Goal: Task Accomplishment & Management: Manage account settings

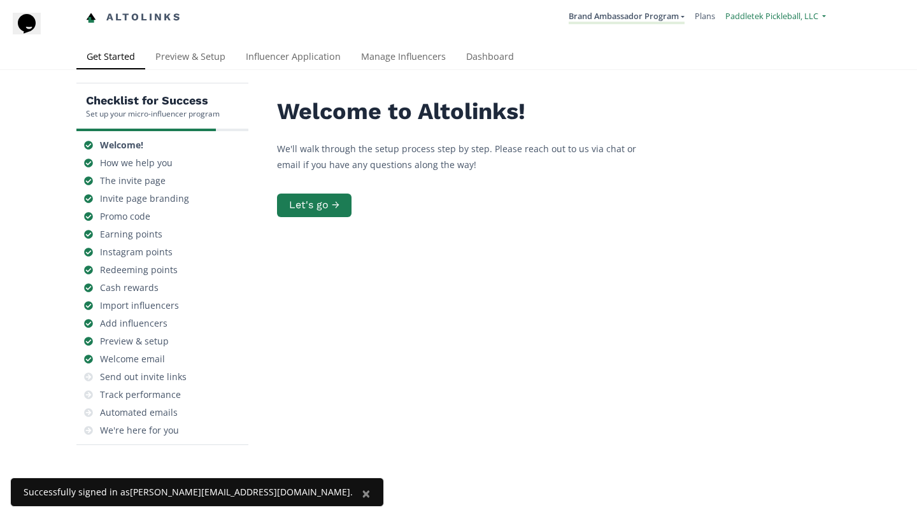
click at [749, 11] on span "Paddletek Pickleball, LLC" at bounding box center [771, 15] width 93 height 11
click at [775, 106] on link "Manage Team Users" at bounding box center [768, 105] width 113 height 22
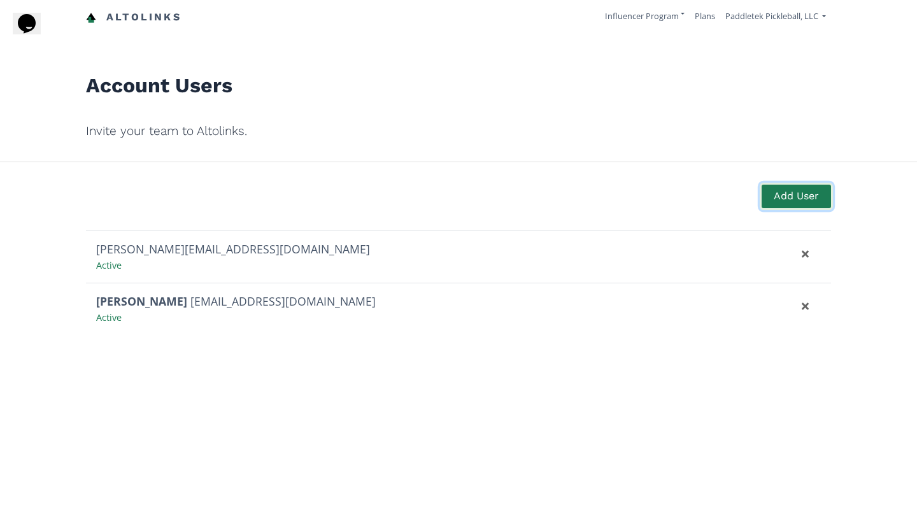
click at [812, 190] on button "Add User" at bounding box center [796, 196] width 73 height 27
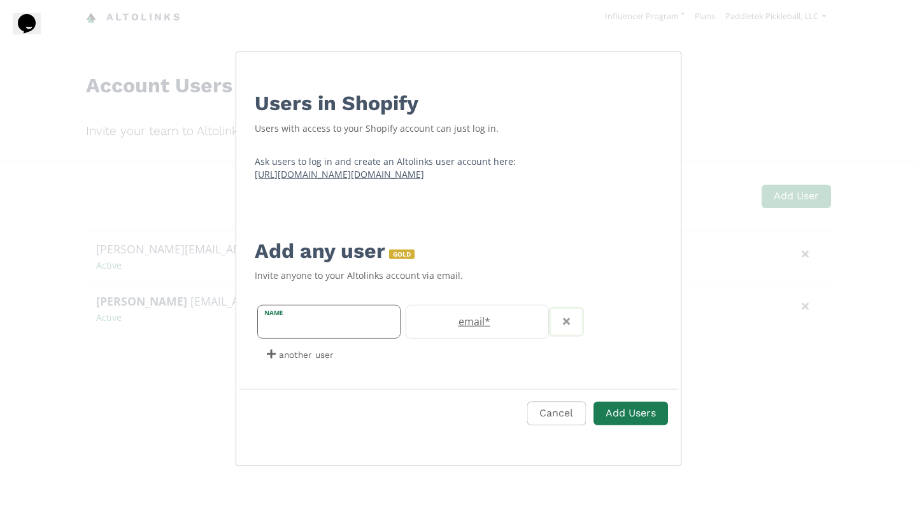
click at [322, 310] on div "name" at bounding box center [328, 322] width 143 height 34
type input "L"
type input "[PERSON_NAME]"
click at [439, 325] on label "email *" at bounding box center [470, 322] width 129 height 15
paste input "[EMAIL_ADDRESS][DOMAIN_NAME]"
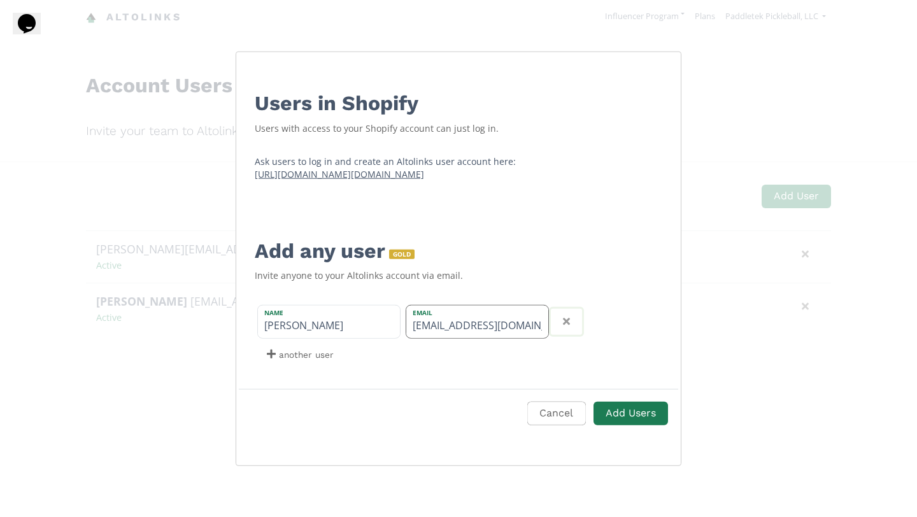
scroll to position [0, 2]
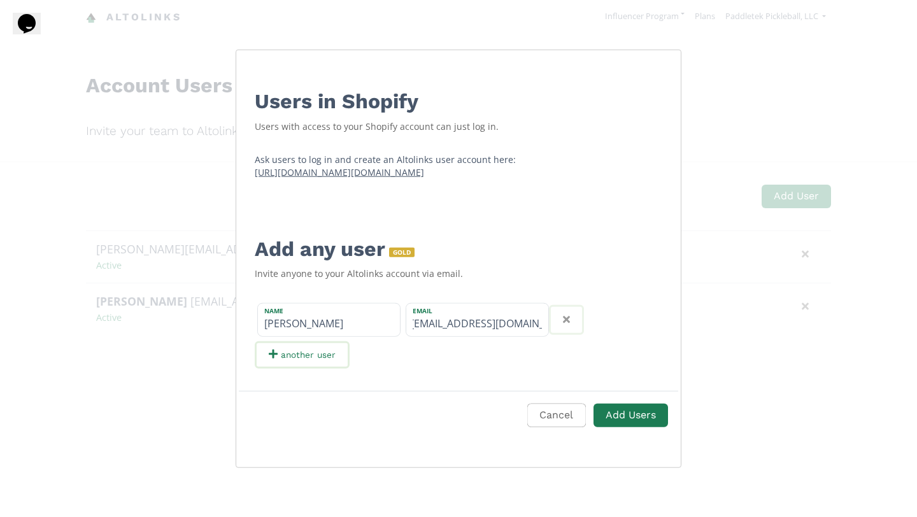
type input "[EMAIL_ADDRESS][DOMAIN_NAME]"
click at [308, 357] on small "another user" at bounding box center [308, 355] width 55 height 20
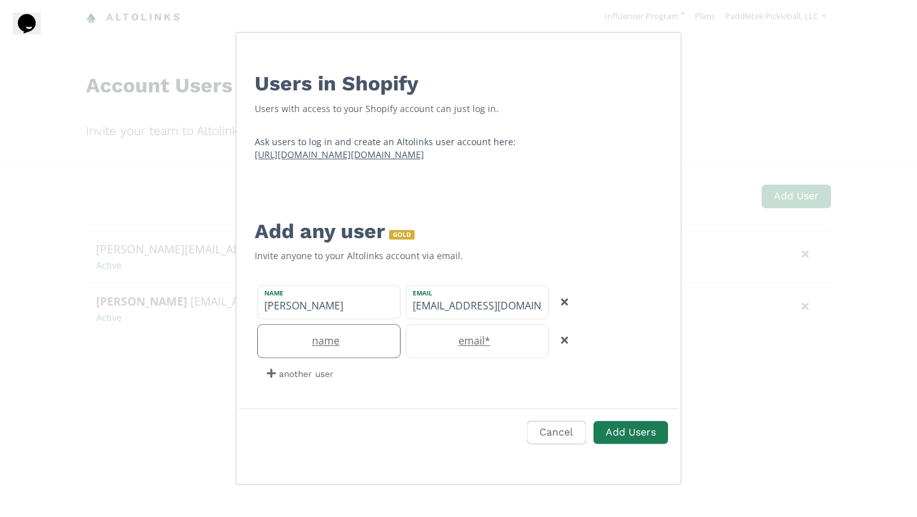
click at [326, 343] on label "name" at bounding box center [322, 341] width 129 height 15
type input "Bikram"
click at [485, 336] on label "email *" at bounding box center [470, 341] width 129 height 15
paste input "[EMAIL_ADDRESS][DOMAIN_NAME]"
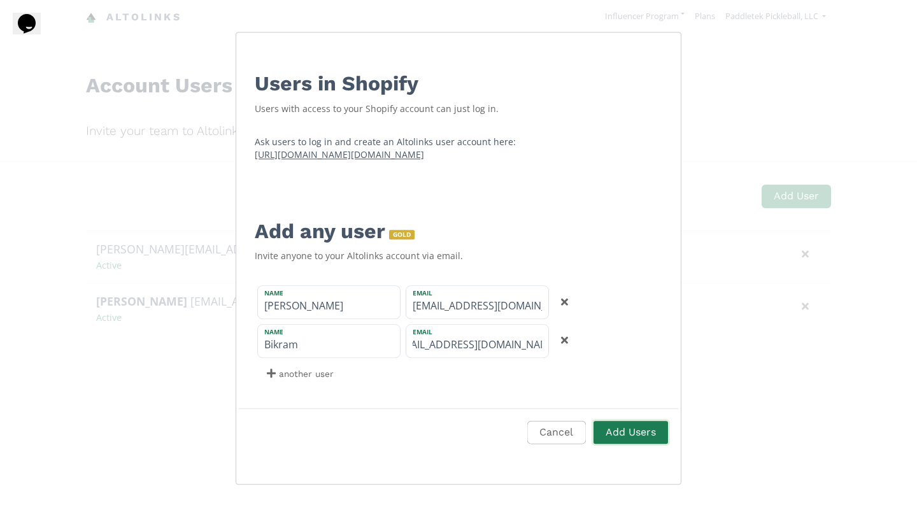
type input "[EMAIL_ADDRESS][DOMAIN_NAME]"
click at [629, 436] on button "Add Users" at bounding box center [631, 432] width 78 height 27
